Goal: Information Seeking & Learning: Learn about a topic

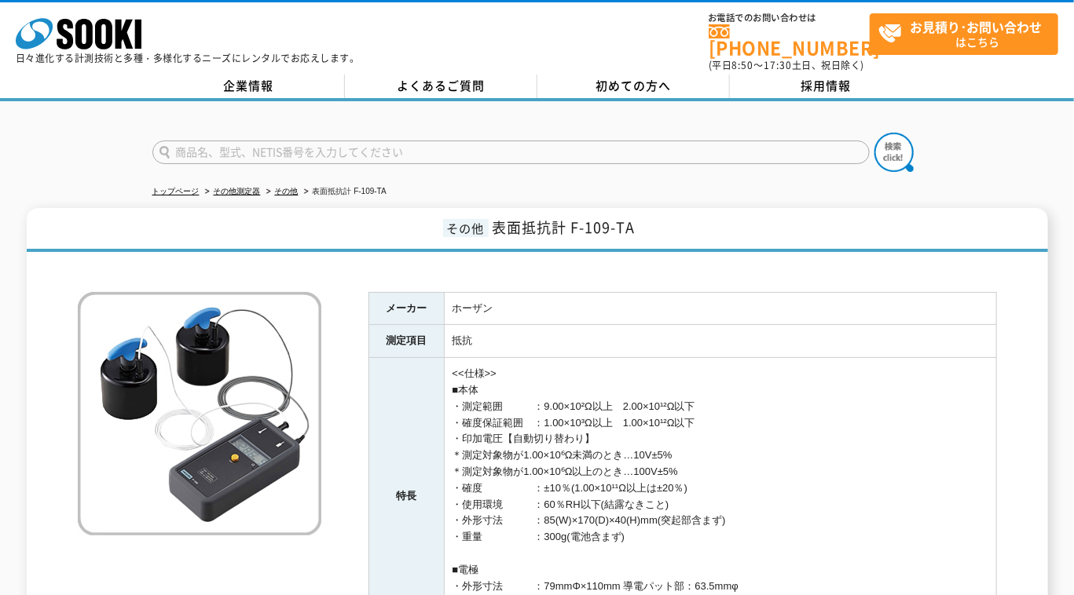
click at [657, 342] on td "抵抗" at bounding box center [720, 341] width 552 height 33
